Goal: Task Accomplishment & Management: Manage account settings

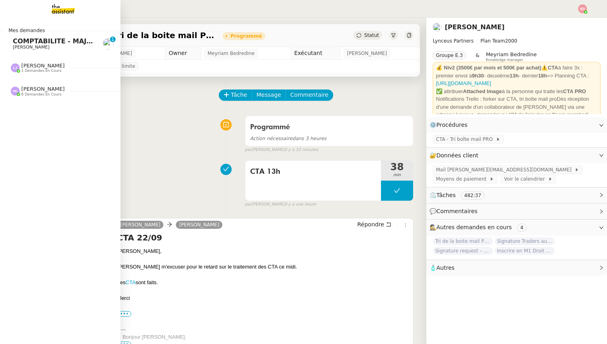
click at [16, 44] on span "COMPTABILITE - MAJ solde restant- septembre 2025" at bounding box center [107, 41] width 188 height 8
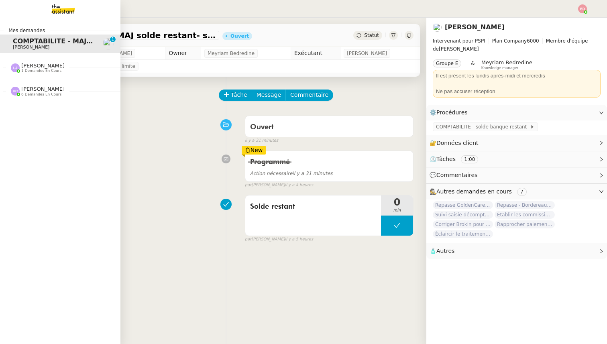
click at [28, 75] on div "[PERSON_NAME] 1 demandes en cours" at bounding box center [60, 64] width 120 height 23
click at [31, 82] on span "Extraire brokin prime/commission et polices OPAL" at bounding box center [104, 83] width 182 height 8
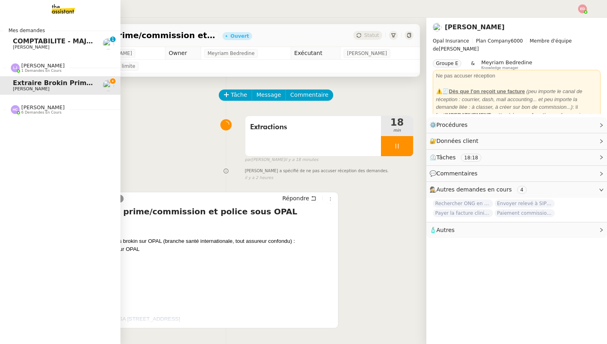
click at [26, 108] on span "[PERSON_NAME]" at bounding box center [42, 107] width 43 height 6
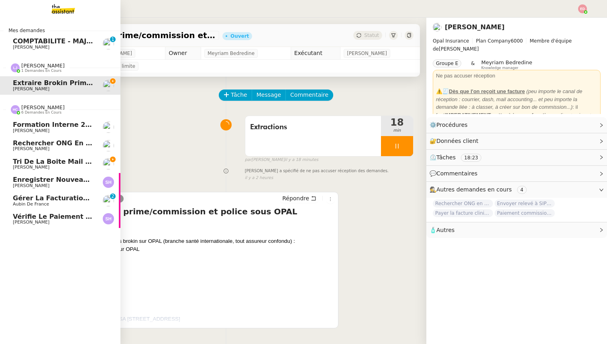
click at [41, 216] on span "Vérifie le paiement de la facture 24513" at bounding box center [86, 217] width 147 height 8
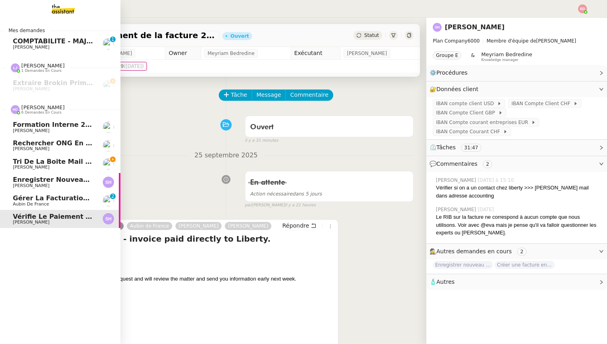
click at [37, 201] on span "Aubin de France" at bounding box center [31, 203] width 36 height 5
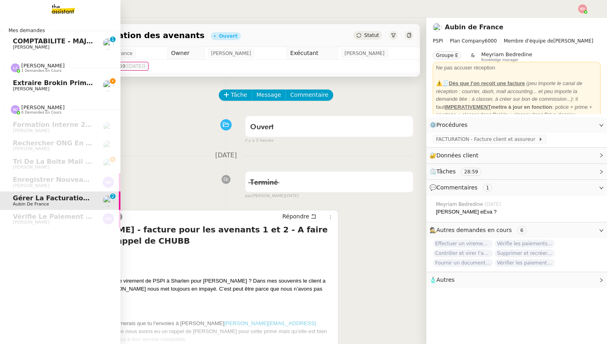
click at [39, 80] on span "Extraire brokin prime/commission et polices OPAL" at bounding box center [104, 83] width 182 height 8
